Goal: Find specific page/section: Find specific page/section

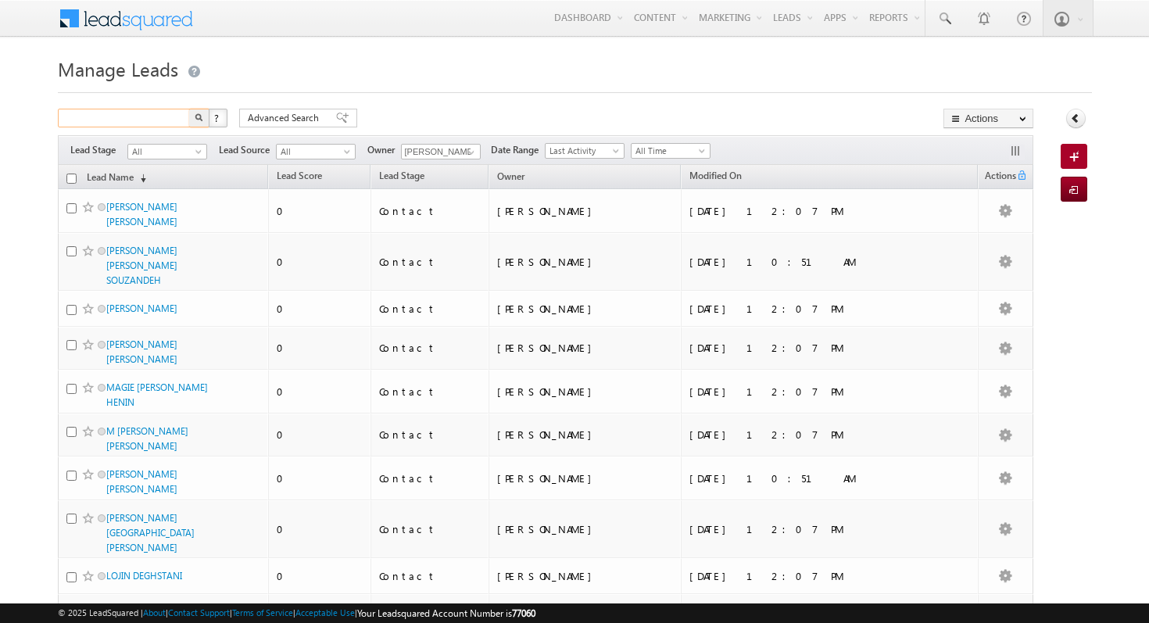
click at [139, 121] on input "text" at bounding box center [125, 118] width 134 height 19
type input "Search Leads"
type input "FURJAN"
click at [189, 109] on button "button" at bounding box center [199, 118] width 20 height 19
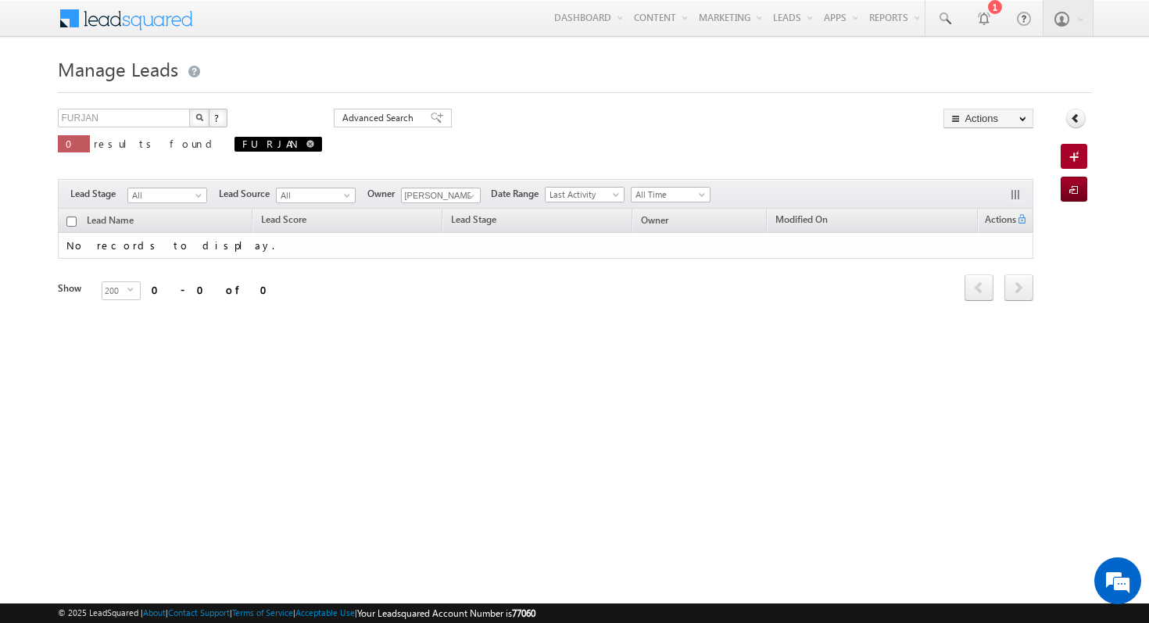
click at [306, 144] on span at bounding box center [310, 144] width 8 height 8
type input "Search Leads"
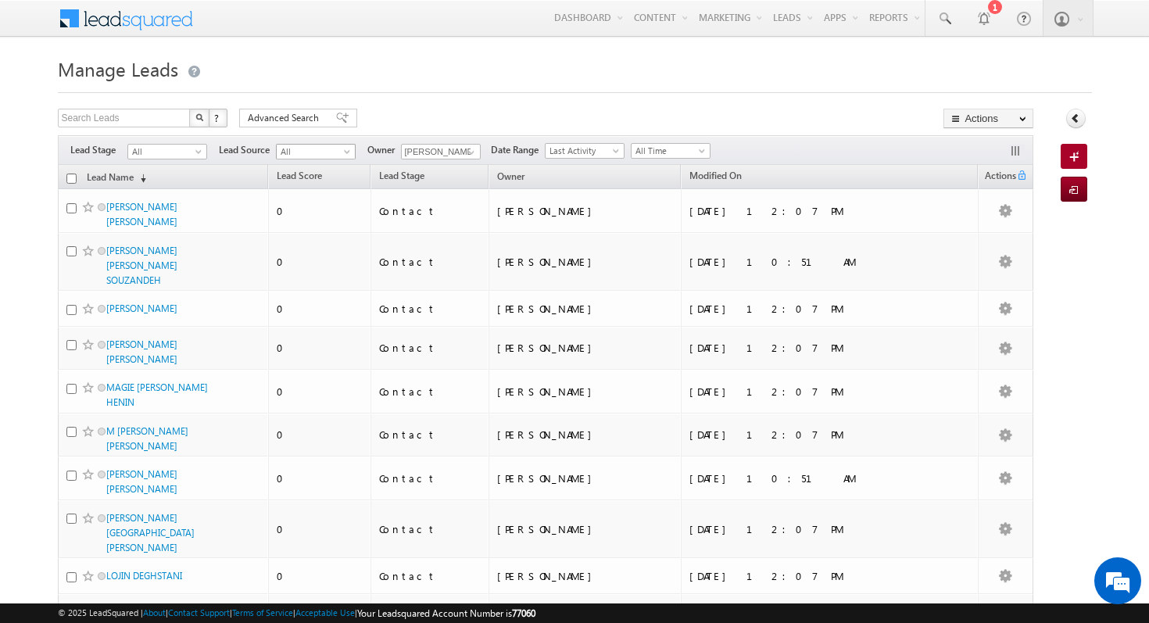
click at [340, 151] on span "All" at bounding box center [314, 152] width 74 height 14
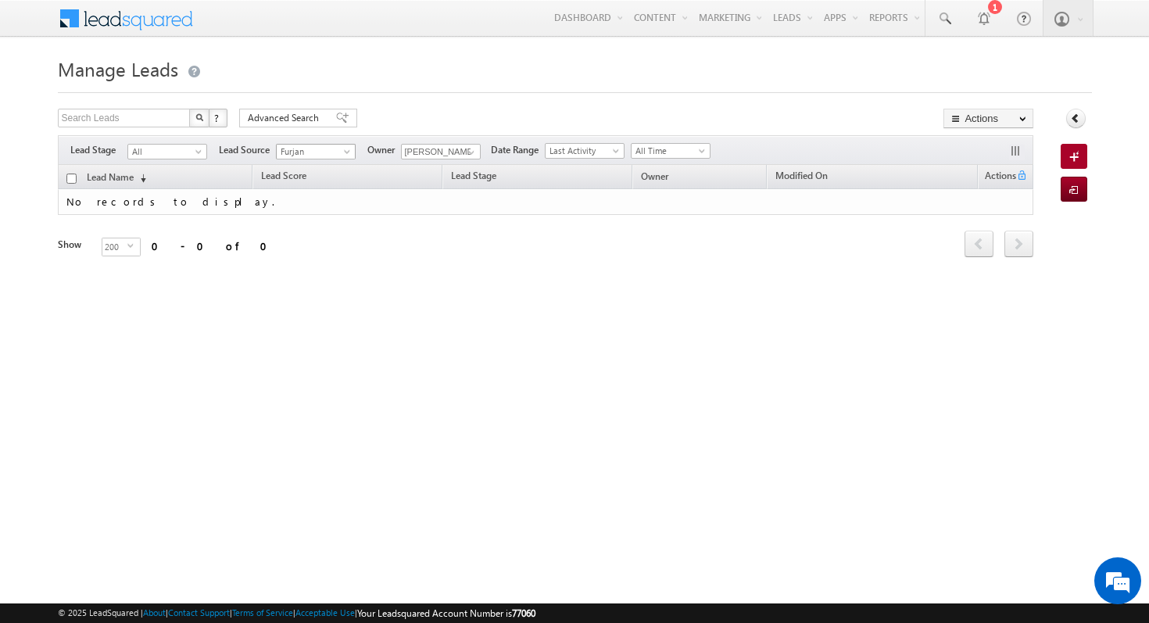
click at [350, 148] on link "Furjan" at bounding box center [316, 152] width 80 height 16
click at [345, 151] on span at bounding box center [348, 155] width 13 height 13
click at [345, 152] on span at bounding box center [348, 155] width 13 height 13
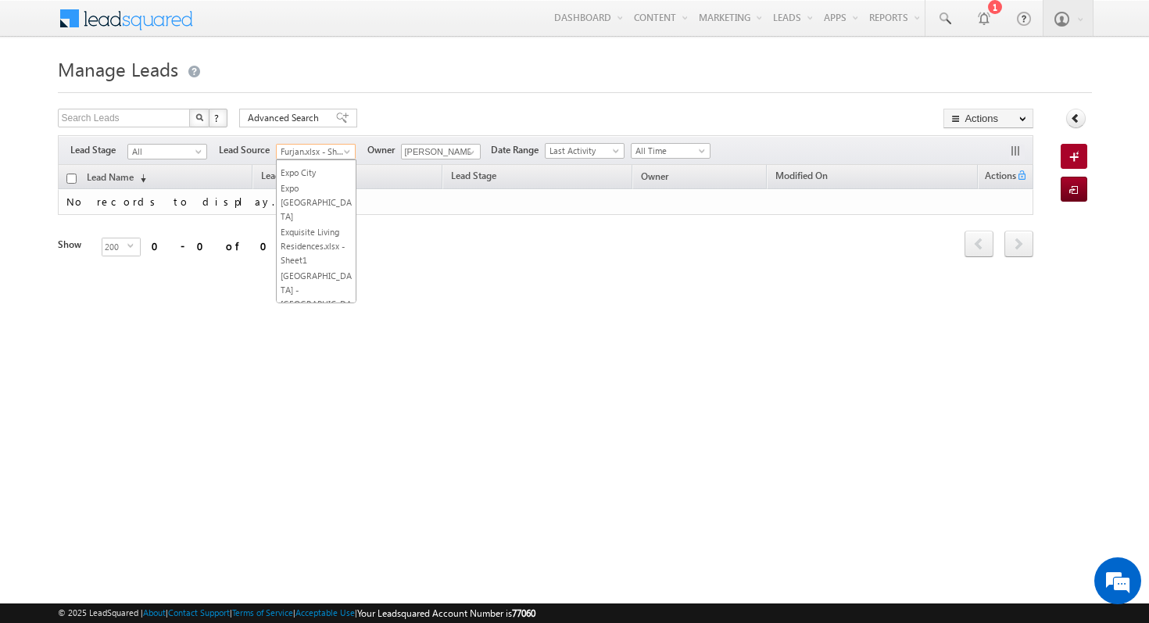
scroll to position [4831, 0]
click at [468, 149] on span at bounding box center [471, 152] width 13 height 13
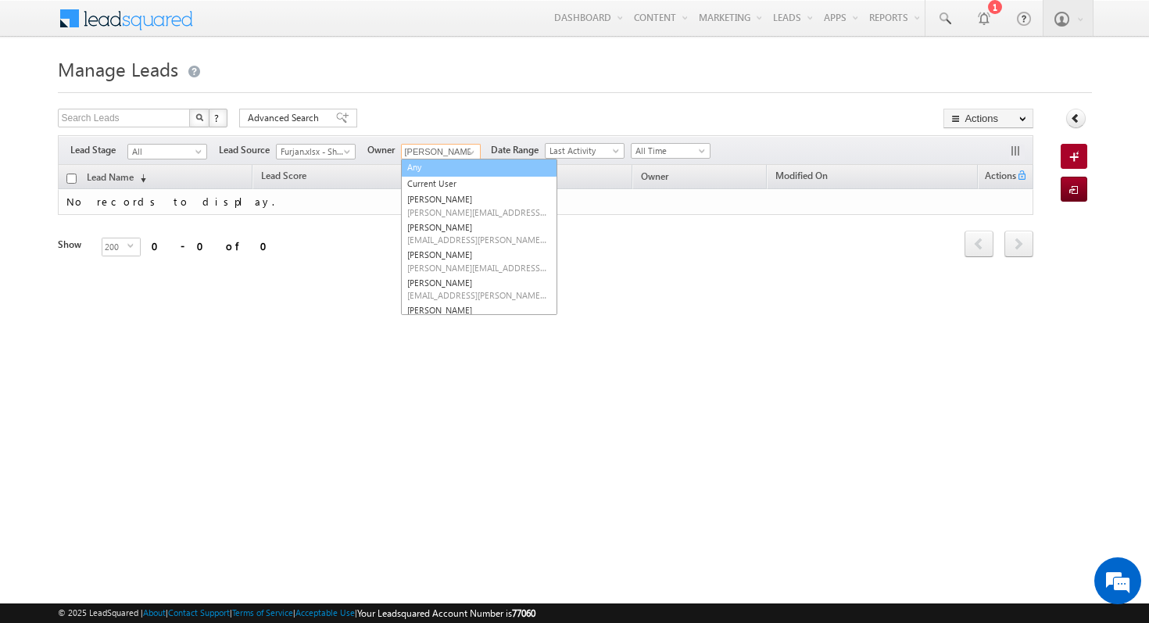
click at [451, 165] on link "Any" at bounding box center [479, 168] width 156 height 18
type input "Any"
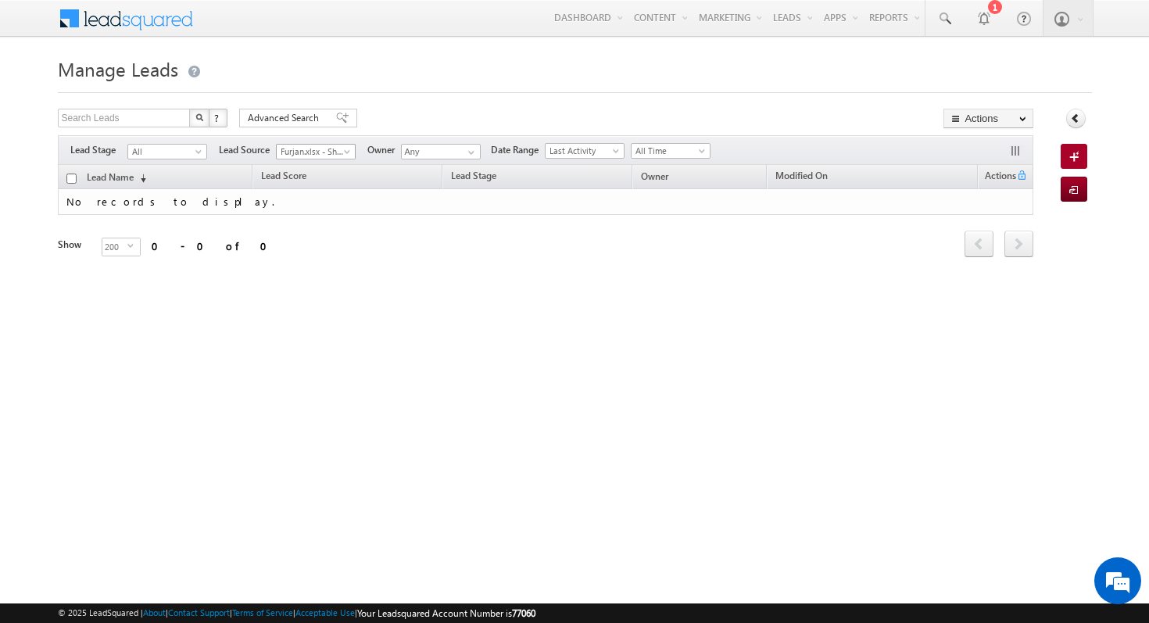
click at [345, 149] on span at bounding box center [348, 155] width 13 height 13
click at [344, 152] on span at bounding box center [348, 155] width 13 height 13
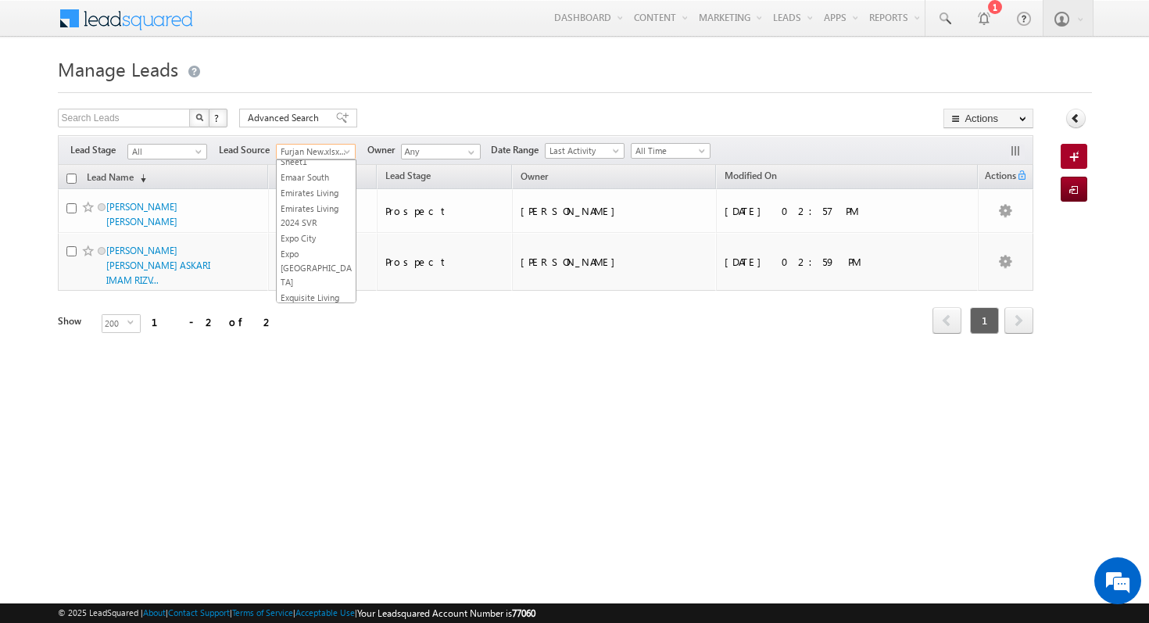
click at [345, 149] on span at bounding box center [348, 155] width 13 height 13
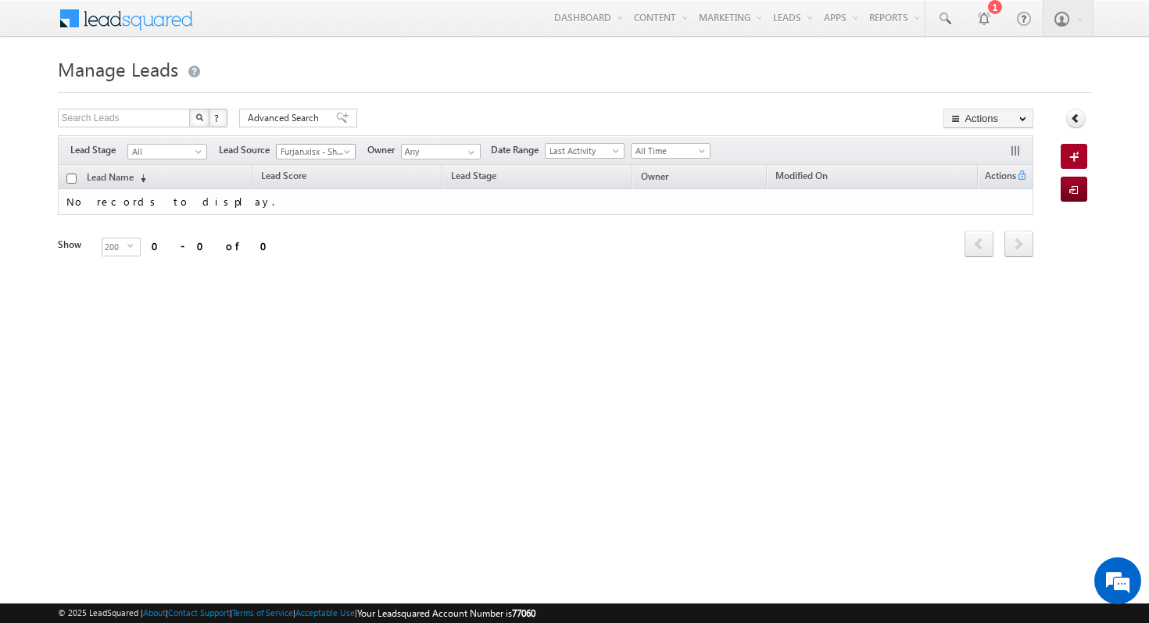
click at [345, 147] on span "Furjan.xlsx - Sheet1" at bounding box center [314, 152] width 74 height 14
click at [460, 362] on div "Manage Leads Search Leads X ? 0 results found Advanced Search Advanced Search A…" at bounding box center [575, 247] width 1034 height 391
